Goal: Check status: Check status

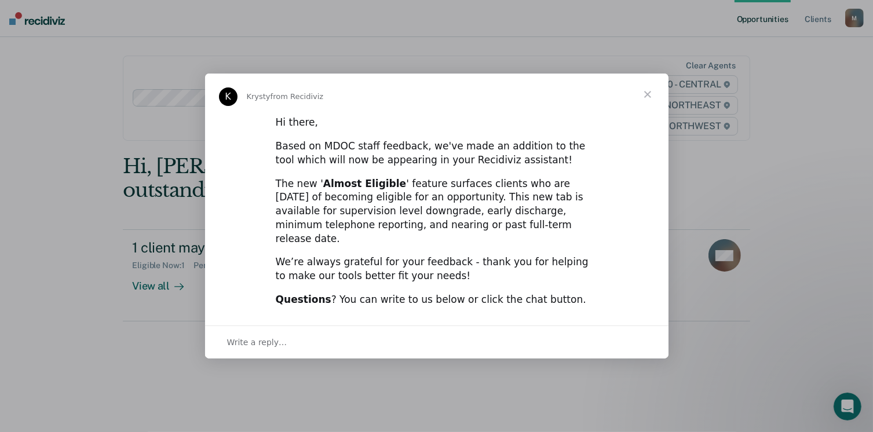
click at [643, 102] on span "Close" at bounding box center [647, 95] width 42 height 42
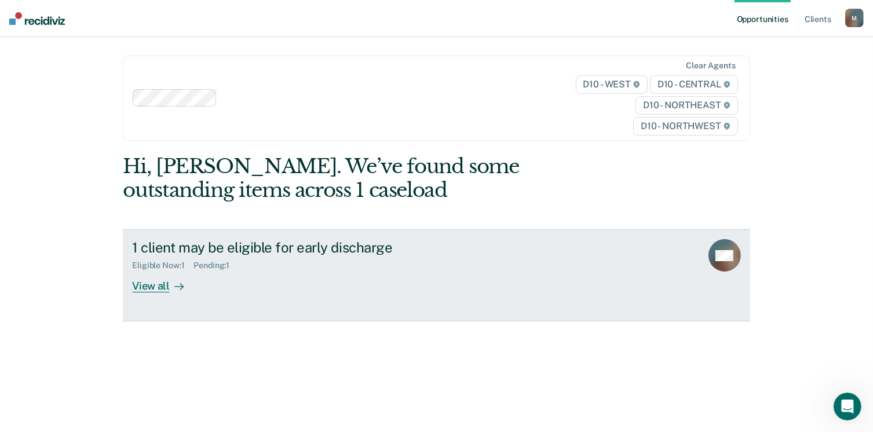
click at [153, 292] on div "View all" at bounding box center [164, 281] width 65 height 23
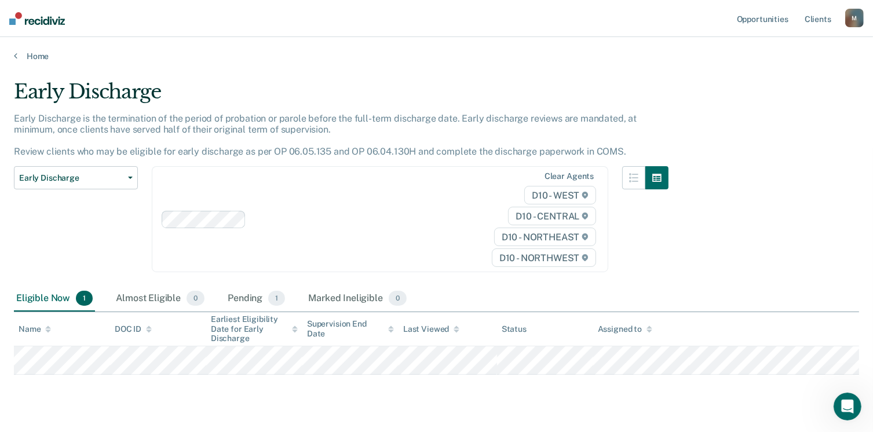
scroll to position [24, 0]
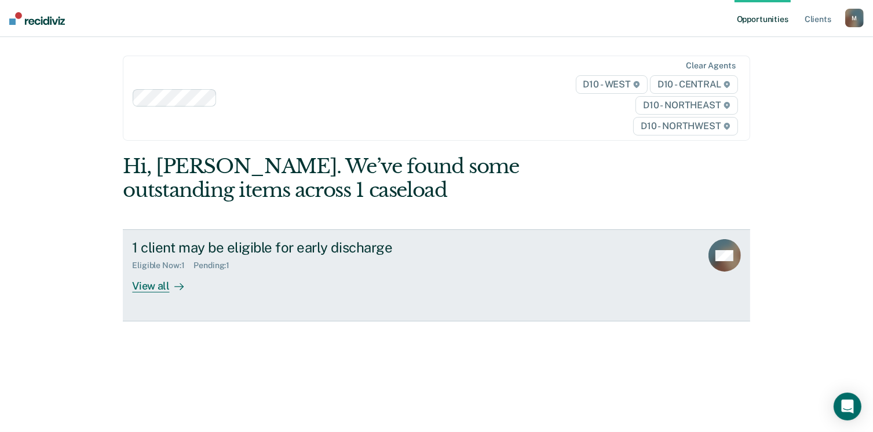
click at [159, 292] on div "View all" at bounding box center [164, 281] width 65 height 23
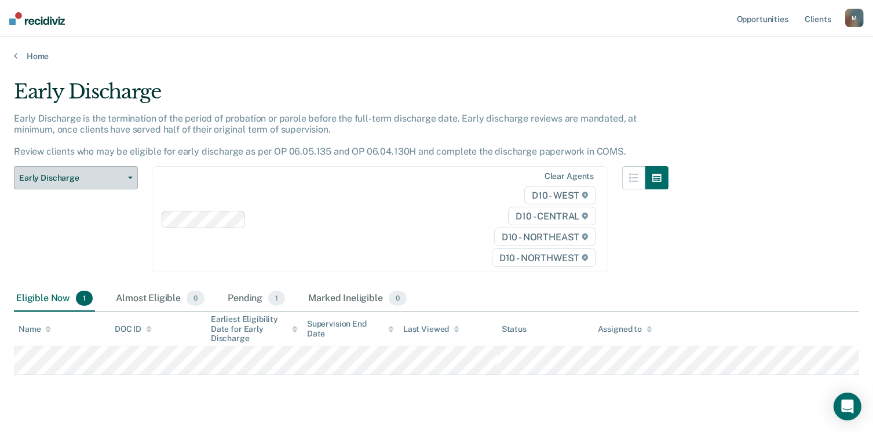
click at [133, 181] on button "Early Discharge" at bounding box center [76, 177] width 124 height 23
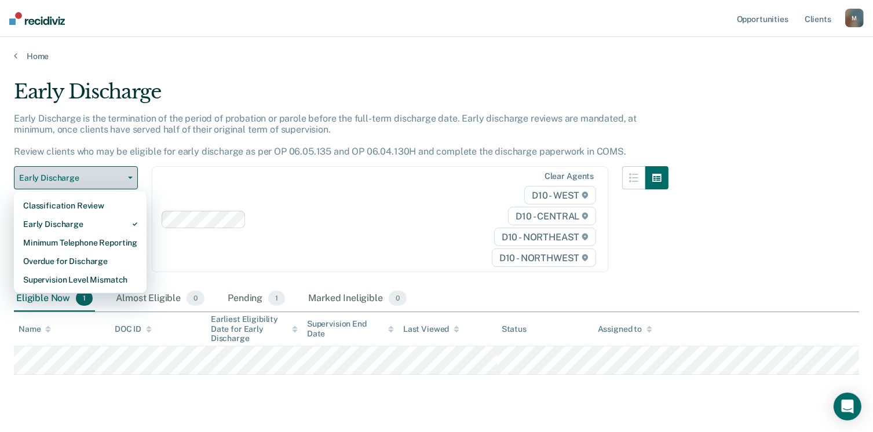
click at [135, 182] on button "Early Discharge" at bounding box center [76, 177] width 124 height 23
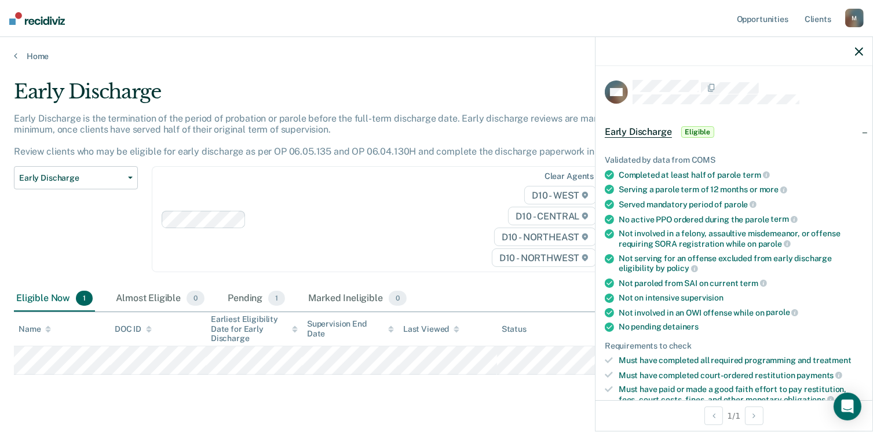
click at [600, 227] on div "Validated by data from COMS Completed at least half of parole term Serving a pa…" at bounding box center [733, 299] width 277 height 324
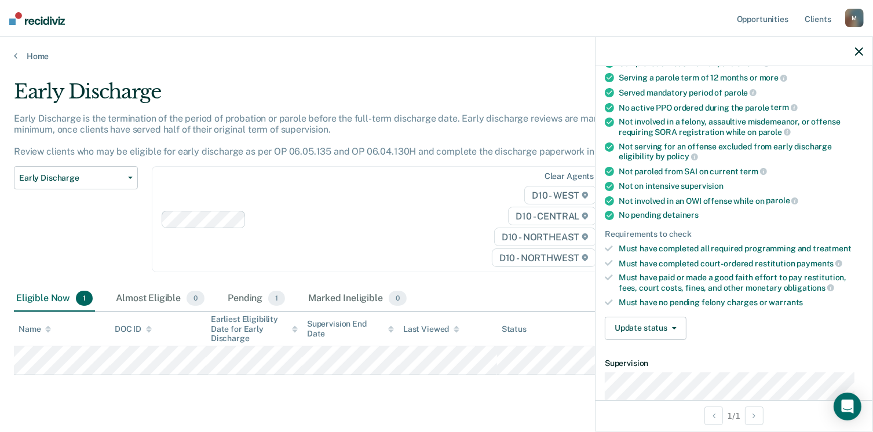
scroll to position [125, 0]
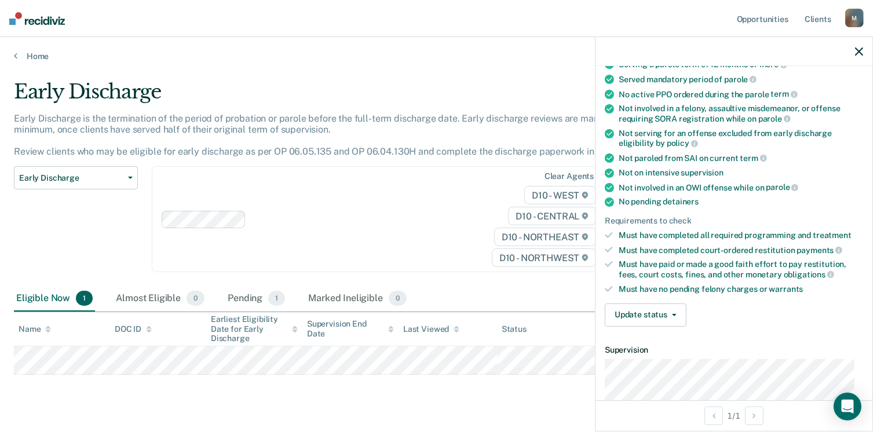
click at [806, 291] on div "Validated by data from COMS Completed at least half of parole term Serving a pa…" at bounding box center [733, 174] width 277 height 324
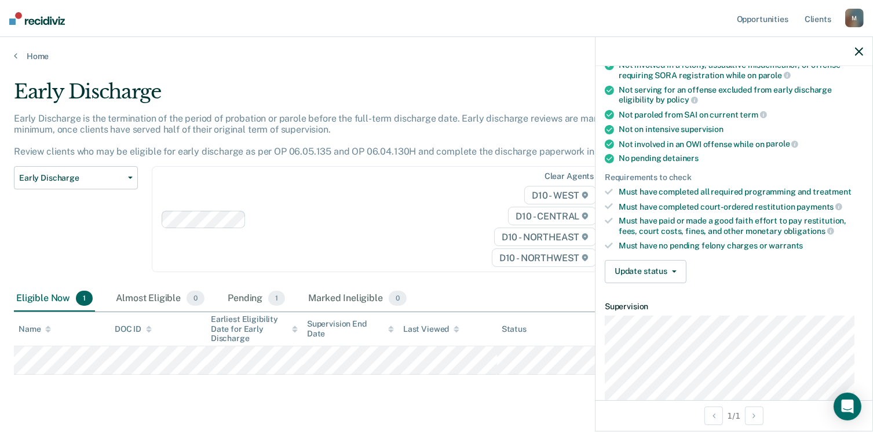
scroll to position [167, 0]
click at [662, 261] on button "Update status" at bounding box center [645, 272] width 82 height 23
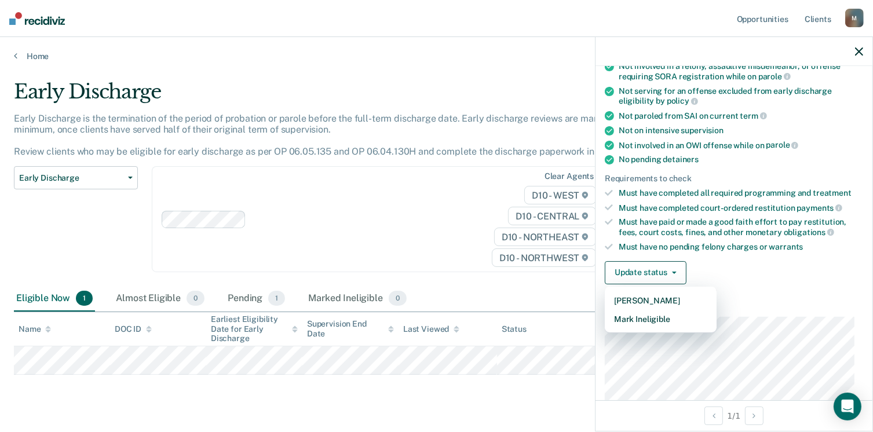
click at [827, 126] on div "Not on intensive supervision" at bounding box center [740, 131] width 244 height 10
